Goal: Use online tool/utility: Utilize a website feature to perform a specific function

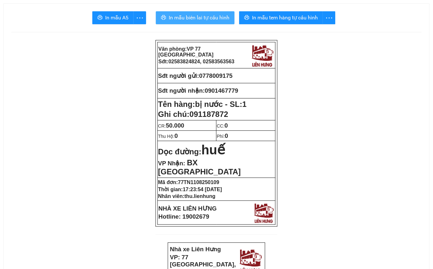
click at [192, 17] on span "In mẫu biên lai tự cấu hình" at bounding box center [199, 18] width 61 height 8
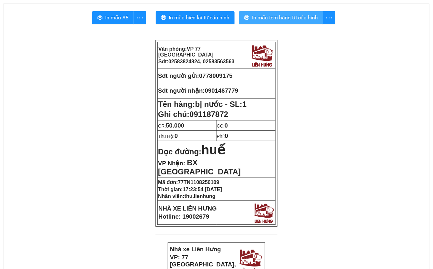
click at [291, 15] on span "In mẫu tem hàng tự cấu hình" at bounding box center [285, 18] width 66 height 8
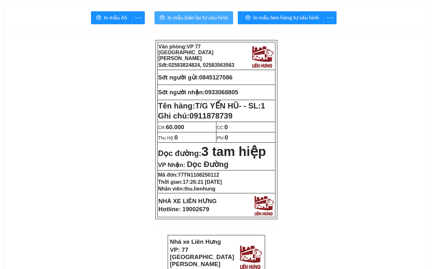
click at [186, 17] on span "In mẫu biên lai tự cấu hình" at bounding box center [198, 18] width 61 height 8
click at [185, 15] on span "In mẫu biên lai tự cấu hình" at bounding box center [199, 18] width 61 height 8
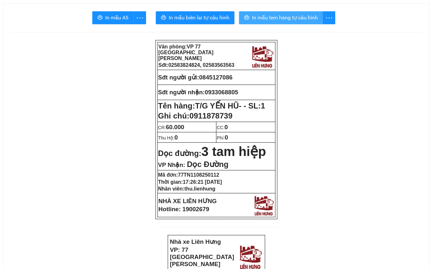
click at [302, 16] on span "In mẫu tem hàng tự cấu hình" at bounding box center [285, 18] width 66 height 8
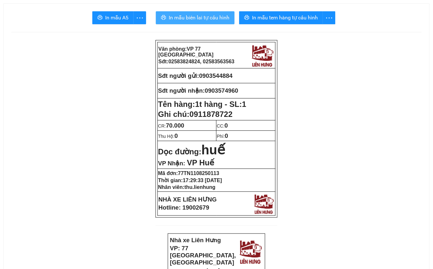
click at [196, 16] on span "In mẫu biên lai tự cấu hình" at bounding box center [199, 18] width 61 height 8
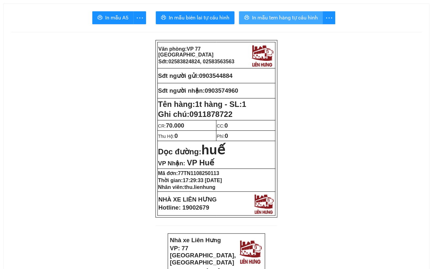
click at [284, 18] on span "In mẫu tem hàng tự cấu hình" at bounding box center [285, 18] width 66 height 8
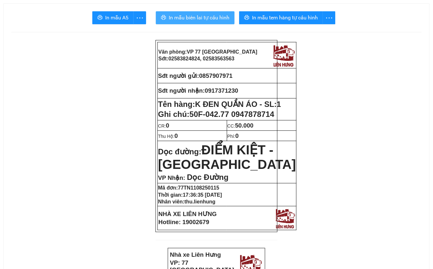
click at [202, 15] on span "In mẫu biên lai tự cấu hình" at bounding box center [199, 18] width 61 height 8
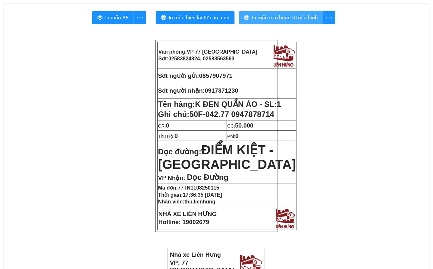
click at [295, 13] on button "In mẫu tem hàng tự cấu hình" at bounding box center [281, 17] width 84 height 13
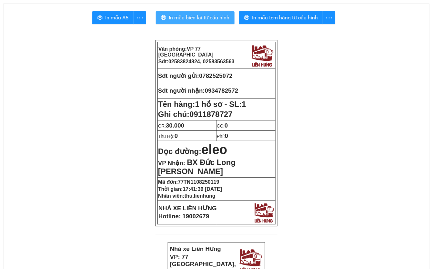
click at [202, 17] on span "In mẫu biên lai tự cấu hình" at bounding box center [199, 18] width 61 height 8
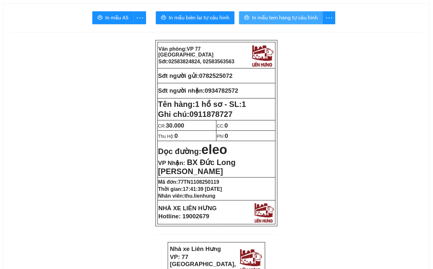
click at [283, 21] on span "In mẫu tem hàng tự cấu hình" at bounding box center [285, 18] width 66 height 8
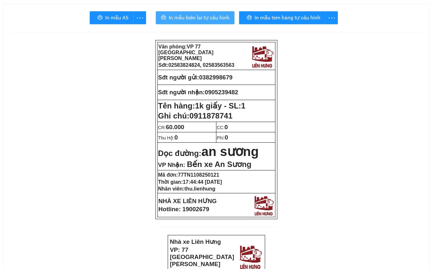
click at [218, 21] on span "In mẫu biên lai tự cấu hình" at bounding box center [199, 18] width 61 height 8
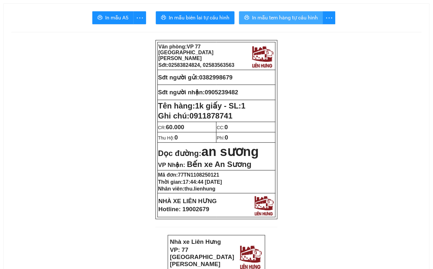
click at [291, 20] on span "In mẫu tem hàng tự cấu hình" at bounding box center [285, 18] width 66 height 8
